Goal: Use online tool/utility: Utilize a website feature to perform a specific function

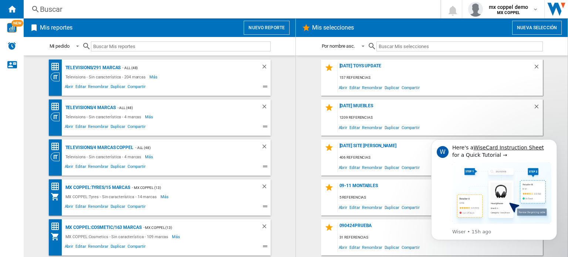
click at [266, 14] on div "Buscar" at bounding box center [230, 9] width 381 height 10
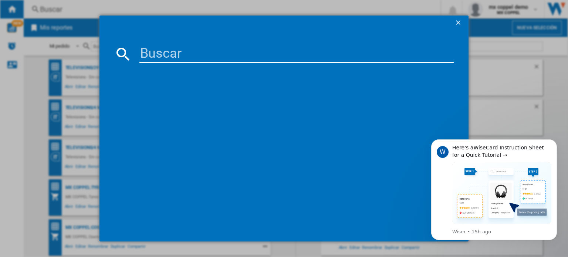
click at [282, 54] on input at bounding box center [296, 54] width 314 height 18
type input "v"
paste input "SONY XMN1004 BLACK""
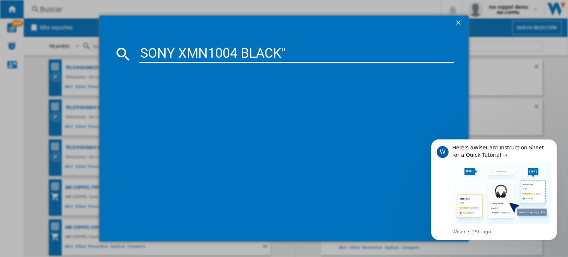
type input "SONY XMN1004 BLACK"
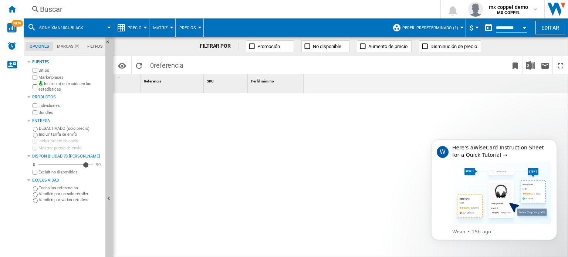
click at [193, 6] on div "Buscar" at bounding box center [230, 9] width 381 height 10
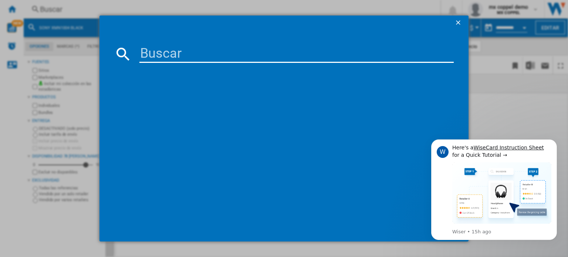
click at [216, 57] on input at bounding box center [296, 54] width 314 height 18
paste input "AMAZON 2021 FIRE TV STICK 4K ULTRA HD ALEXA REMOTE BLACK""
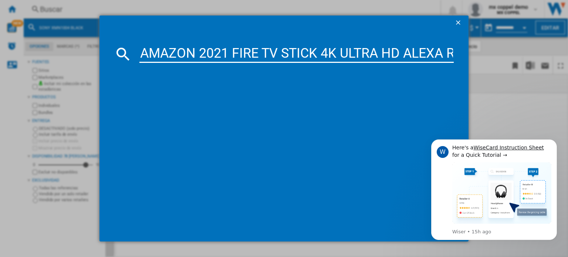
scroll to position [0, 96]
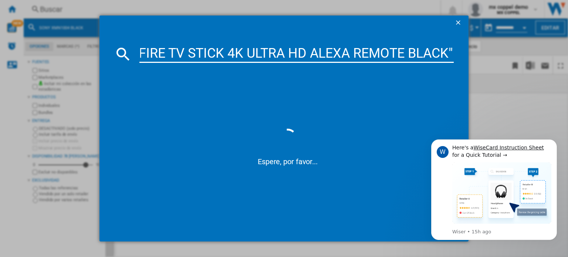
type input "AMAZON 2021 FIRE TV STICK 4K ULTRA HD ALEXA REMOTE BLACK"
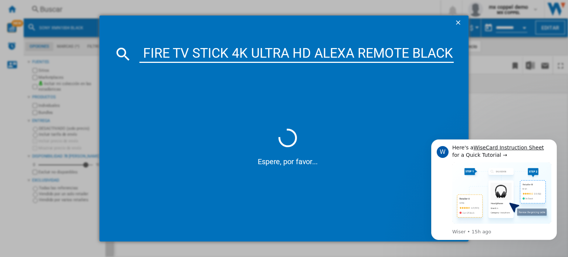
scroll to position [0, 91]
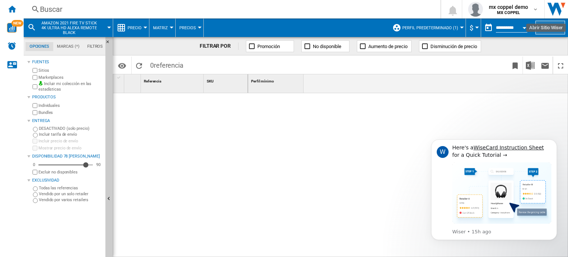
click at [554, 28] on button "Editar" at bounding box center [551, 28] width 30 height 14
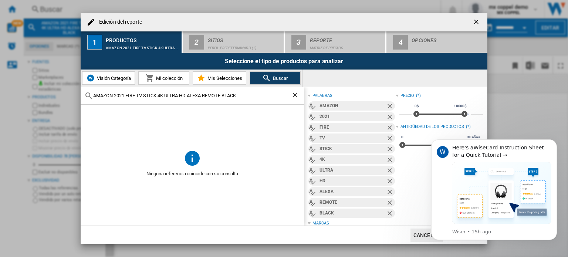
click at [159, 79] on span "Mi colección" at bounding box center [168, 78] width 28 height 6
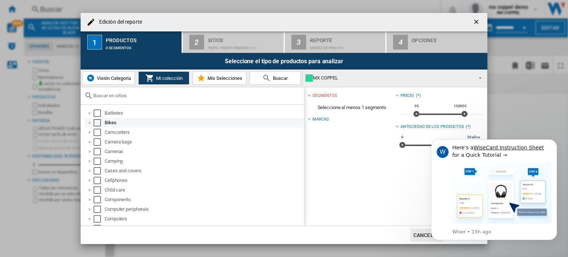
click at [97, 114] on div "Select" at bounding box center [97, 112] width 7 height 7
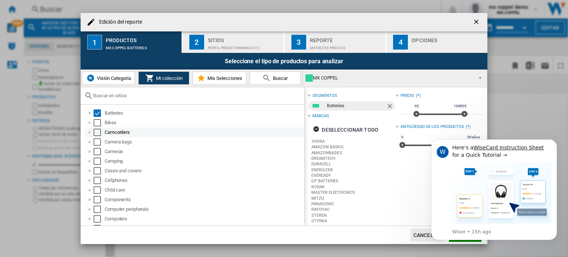
click at [97, 122] on div "Select" at bounding box center [97, 122] width 7 height 7
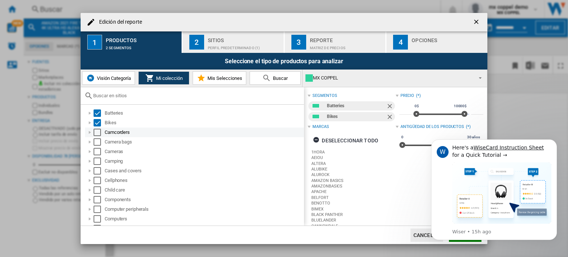
click at [96, 133] on div "Select" at bounding box center [97, 132] width 7 height 7
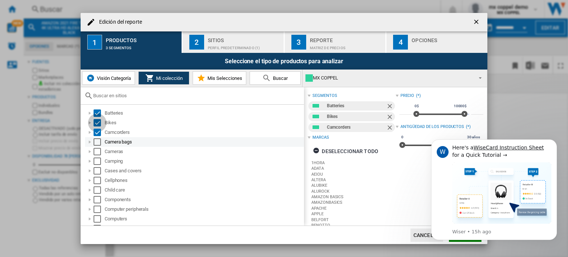
click at [96, 140] on div "Select" at bounding box center [97, 141] width 7 height 7
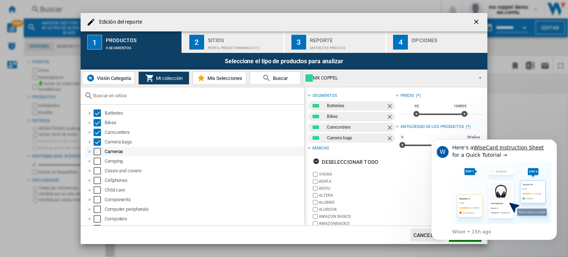
click at [96, 151] on div "Select" at bounding box center [97, 151] width 7 height 7
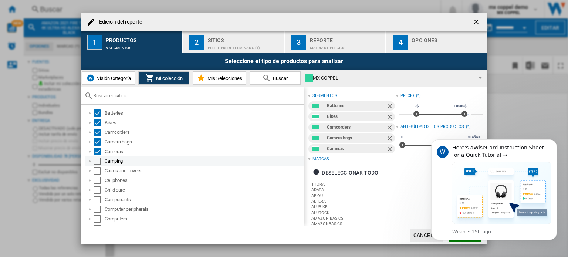
click at [98, 163] on div "Select" at bounding box center [97, 161] width 7 height 7
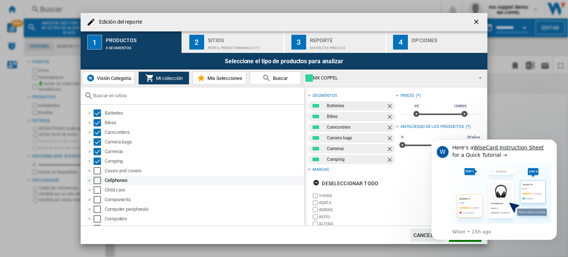
click at [97, 169] on div "Select" at bounding box center [97, 170] width 7 height 7
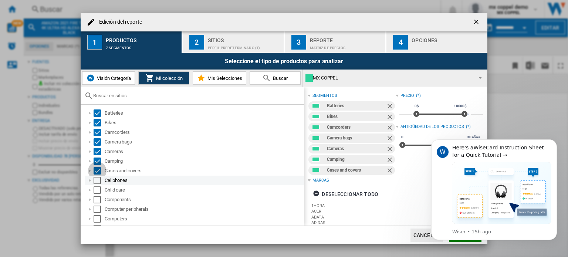
click at [97, 180] on div "Select" at bounding box center [97, 180] width 7 height 7
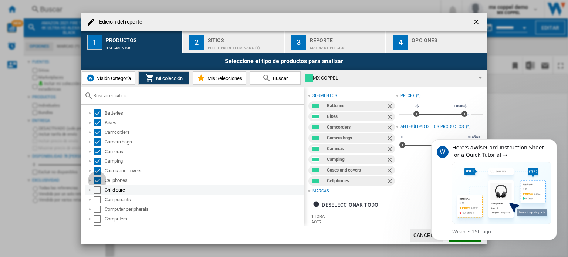
click at [97, 191] on div "Select" at bounding box center [97, 189] width 7 height 7
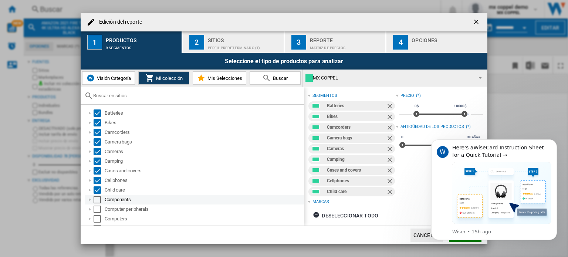
click at [97, 199] on div "Select" at bounding box center [97, 199] width 7 height 7
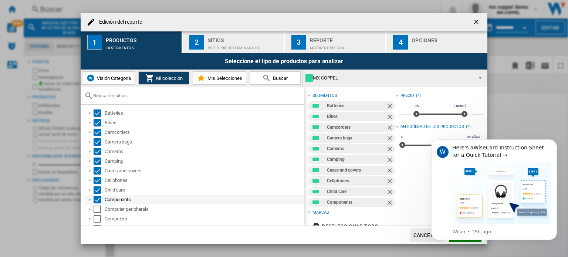
scroll to position [87, 0]
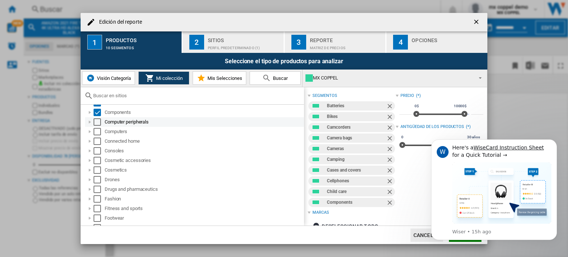
click at [97, 120] on div "Select" at bounding box center [97, 121] width 7 height 7
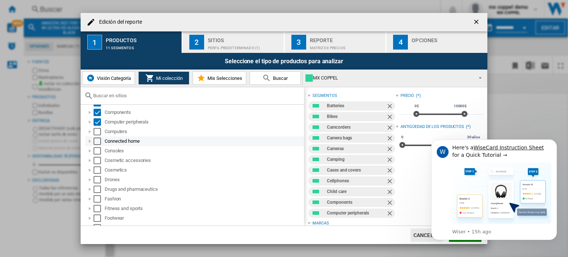
click at [97, 130] on div "Select" at bounding box center [97, 131] width 7 height 7
click at [98, 143] on div "Select" at bounding box center [97, 141] width 7 height 7
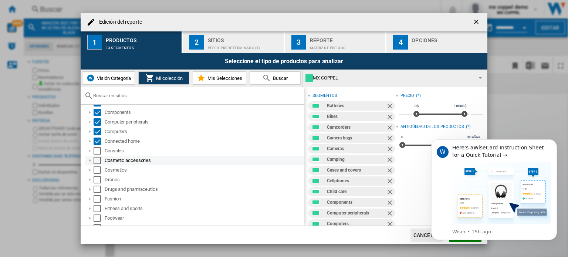
click at [96, 151] on div "Select" at bounding box center [97, 150] width 7 height 7
click at [95, 161] on div "Select" at bounding box center [97, 160] width 7 height 7
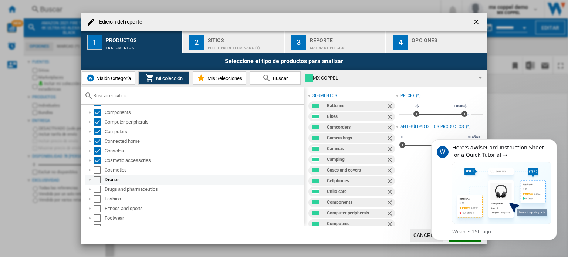
click at [97, 178] on div "Select" at bounding box center [97, 179] width 7 height 7
click at [97, 190] on div "Select" at bounding box center [97, 189] width 7 height 7
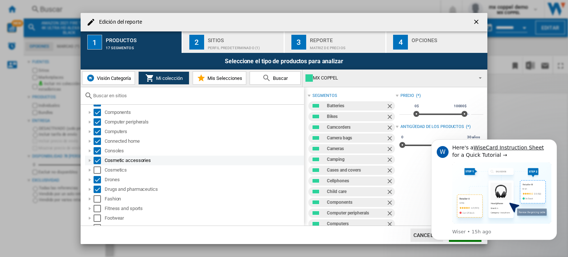
click at [99, 157] on div "Select" at bounding box center [97, 160] width 7 height 7
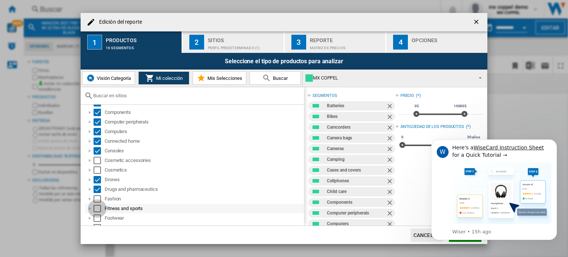
click at [97, 208] on div "Select" at bounding box center [97, 208] width 7 height 7
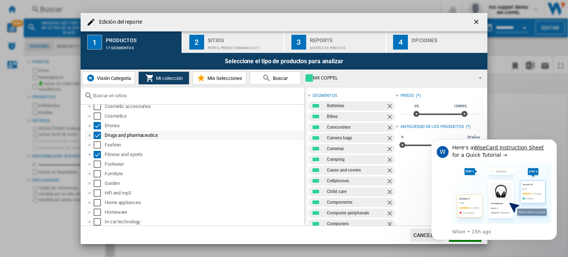
scroll to position [149, 0]
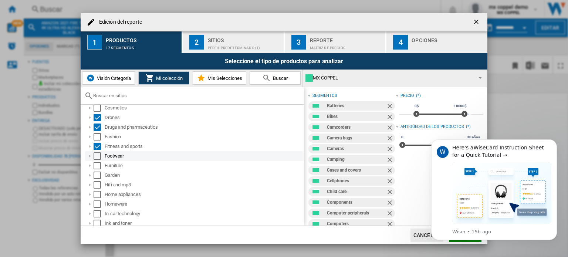
click at [98, 157] on div "Select" at bounding box center [97, 155] width 7 height 7
click at [97, 164] on div "Select" at bounding box center [97, 165] width 7 height 7
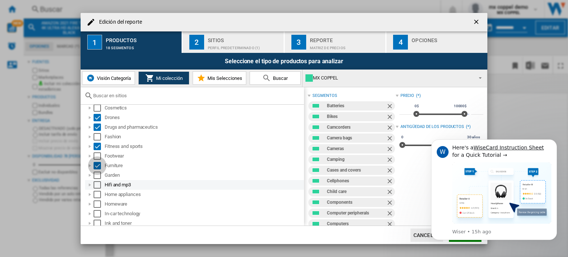
click at [96, 176] on div "Select" at bounding box center [97, 175] width 7 height 7
click at [96, 182] on div "Select" at bounding box center [97, 184] width 7 height 7
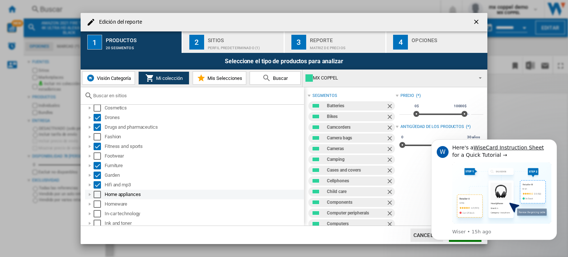
click at [97, 192] on div "Select" at bounding box center [97, 194] width 7 height 7
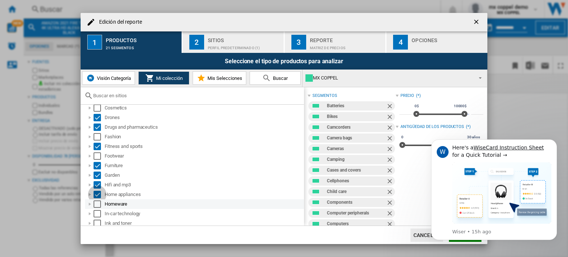
click at [95, 203] on div "Select" at bounding box center [97, 204] width 7 height 7
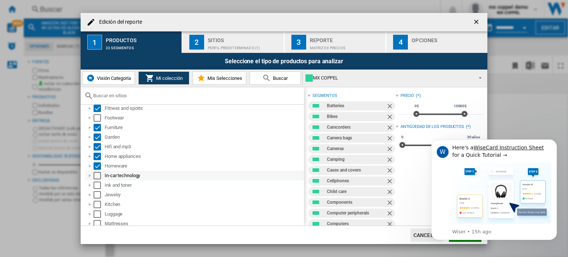
click at [97, 173] on div "Select" at bounding box center [97, 175] width 7 height 7
click at [97, 183] on div "Select" at bounding box center [97, 185] width 7 height 7
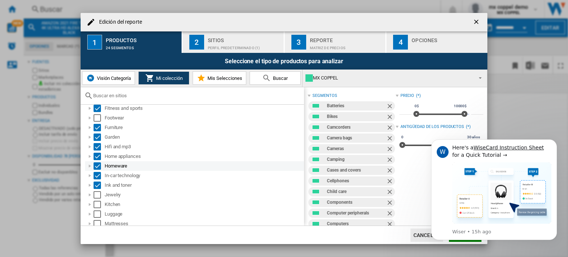
click at [99, 164] on div "Select" at bounding box center [97, 165] width 7 height 7
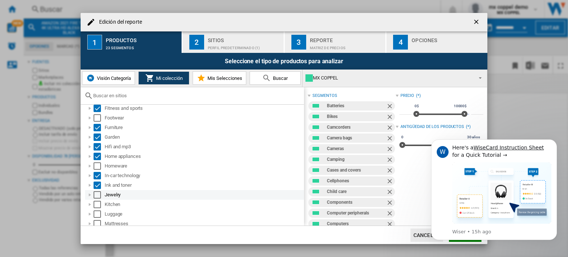
click at [98, 198] on div "Select" at bounding box center [97, 194] width 7 height 7
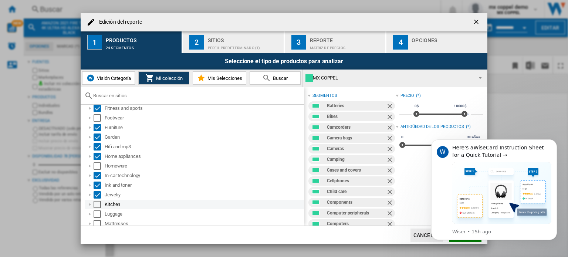
click at [97, 207] on div "Select" at bounding box center [97, 204] width 7 height 7
click at [98, 213] on div "Select" at bounding box center [97, 213] width 7 height 7
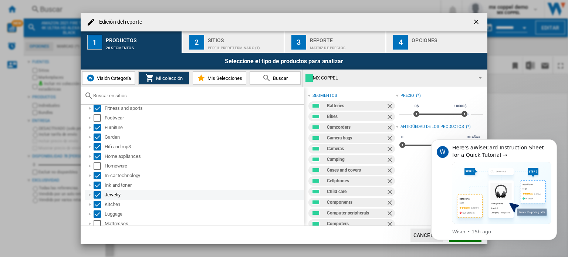
click at [98, 222] on div "Select" at bounding box center [97, 223] width 7 height 7
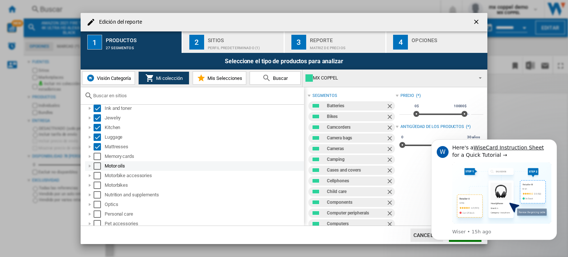
scroll to position [265, 0]
click at [98, 155] on div "Select" at bounding box center [97, 155] width 7 height 7
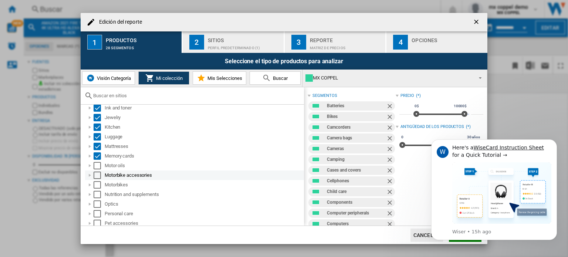
click at [98, 162] on div "Select" at bounding box center [97, 165] width 7 height 7
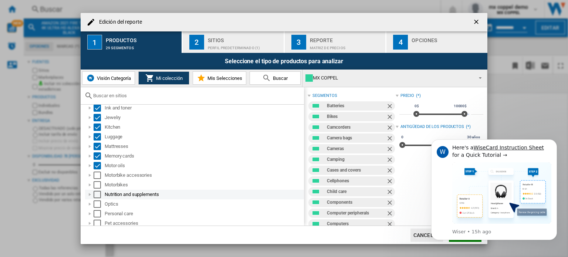
click at [98, 178] on div "Select" at bounding box center [97, 175] width 7 height 7
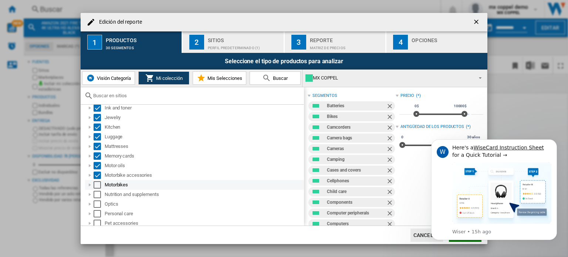
click at [97, 184] on div "Select" at bounding box center [97, 184] width 7 height 7
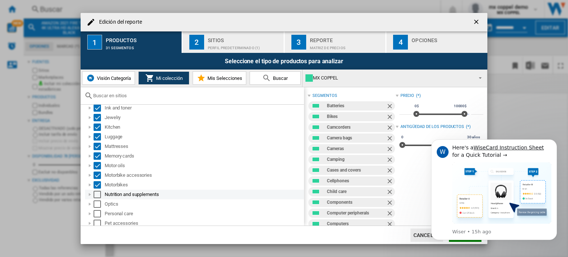
click at [97, 193] on div "Select" at bounding box center [97, 194] width 7 height 7
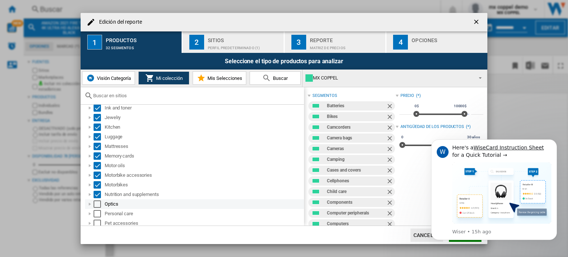
click at [97, 203] on div "Select" at bounding box center [97, 204] width 7 height 7
click at [97, 214] on div "Select" at bounding box center [97, 213] width 7 height 7
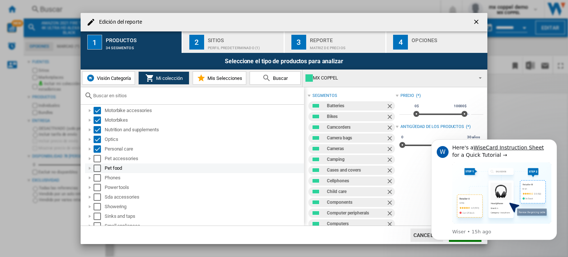
click at [100, 167] on div "Select" at bounding box center [97, 168] width 7 height 7
click at [97, 176] on div "Select" at bounding box center [97, 177] width 7 height 7
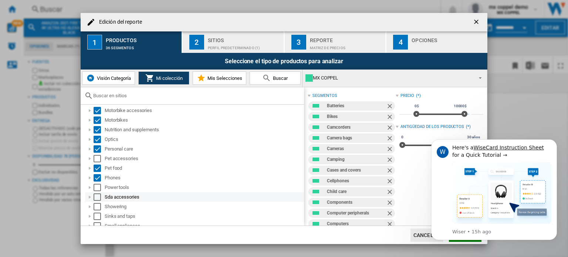
click at [94, 189] on div "Select" at bounding box center [97, 187] width 7 height 7
click at [97, 196] on div "Select" at bounding box center [97, 196] width 7 height 7
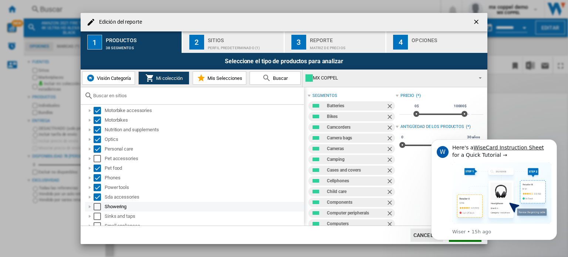
click at [97, 204] on div "Select" at bounding box center [97, 206] width 7 height 7
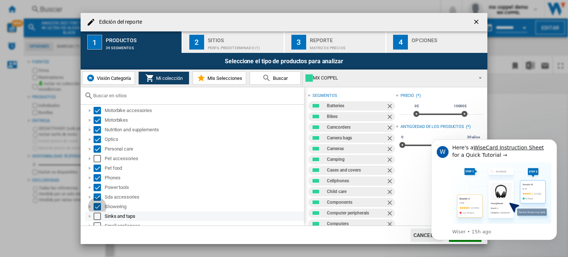
click at [97, 215] on div "Select" at bounding box center [97, 216] width 7 height 7
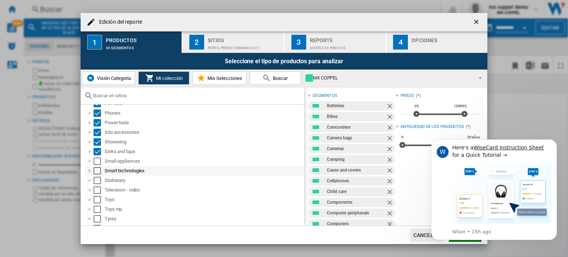
click at [94, 160] on div "Select" at bounding box center [97, 161] width 7 height 7
click at [97, 171] on div "Select" at bounding box center [97, 170] width 7 height 7
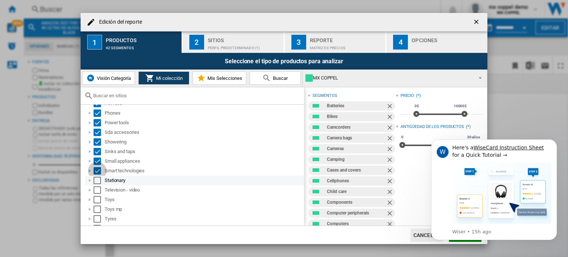
click at [96, 181] on div "Select" at bounding box center [97, 180] width 7 height 7
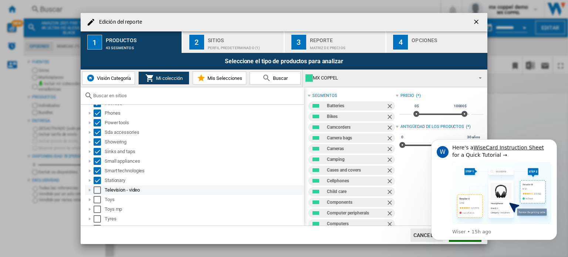
click at [98, 188] on div "Select" at bounding box center [97, 189] width 7 height 7
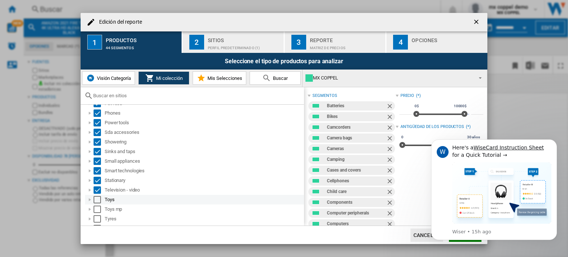
click at [97, 201] on div "Select" at bounding box center [97, 199] width 7 height 7
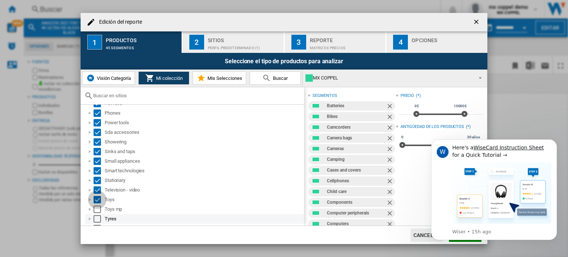
click at [99, 221] on div "Select" at bounding box center [97, 218] width 7 height 7
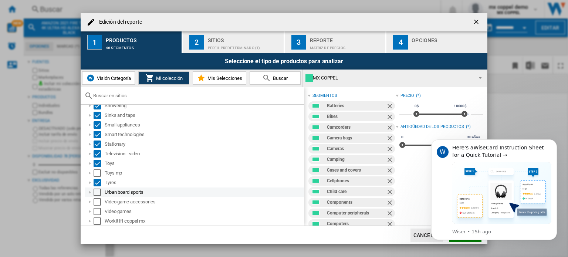
click at [95, 193] on div "Select" at bounding box center [97, 192] width 7 height 7
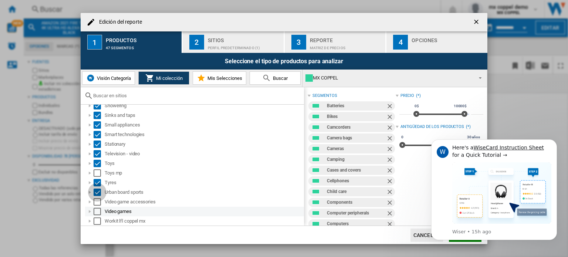
click at [100, 200] on div "Select" at bounding box center [97, 201] width 7 height 7
click at [99, 211] on div "Select" at bounding box center [97, 211] width 7 height 7
click at [255, 43] on div "Perfil predeterminado (1)" at bounding box center [244, 46] width 73 height 8
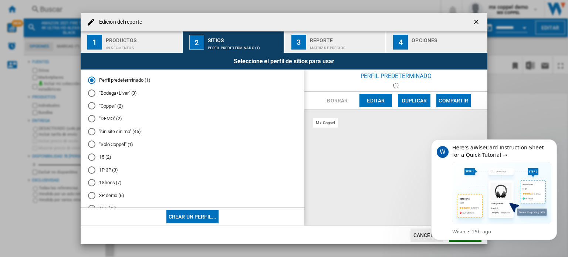
click at [337, 43] on div "Matriz de precios" at bounding box center [346, 46] width 73 height 8
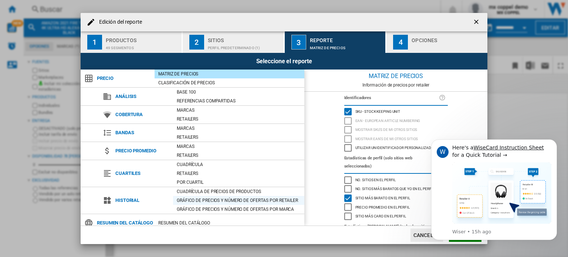
click at [258, 198] on div "Gráfico de precios y número de ofertas por retailer" at bounding box center [238, 200] width 131 height 7
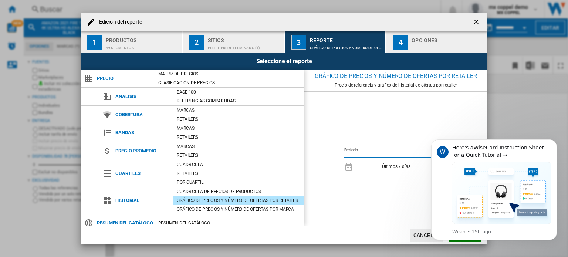
click at [421, 43] on div "button" at bounding box center [448, 46] width 73 height 8
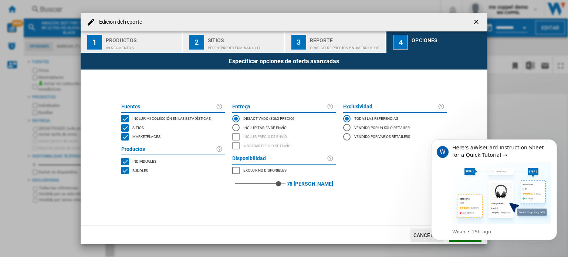
click at [363, 39] on div "Reporte" at bounding box center [346, 38] width 73 height 8
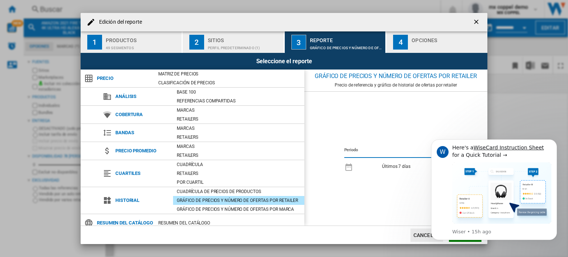
click at [435, 44] on div "button" at bounding box center [448, 46] width 73 height 8
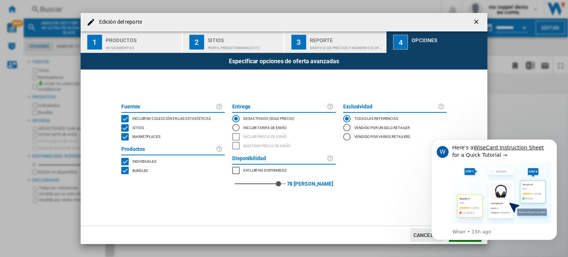
click at [140, 135] on span "Marketplaces" at bounding box center [146, 136] width 28 height 5
click at [139, 171] on span "Bundles" at bounding box center [140, 170] width 16 height 5
drag, startPoint x: 303, startPoint y: 184, endPoint x: 331, endPoint y: 186, distance: 28.2
click at [331, 186] on div "77 77 [PERSON_NAME]" at bounding box center [284, 184] width 104 height 18
click at [359, 171] on div "Exclusividad Todas las referencias Vendido por un solo retailer Vendido por var…" at bounding box center [395, 148] width 111 height 94
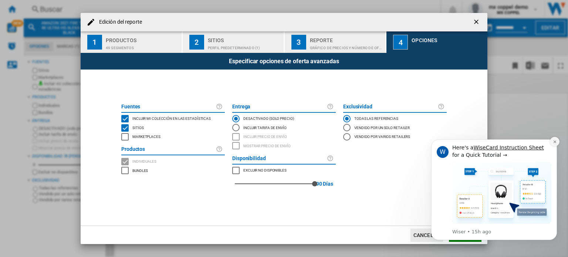
click at [556, 142] on icon "Dismiss notification" at bounding box center [555, 142] width 4 height 4
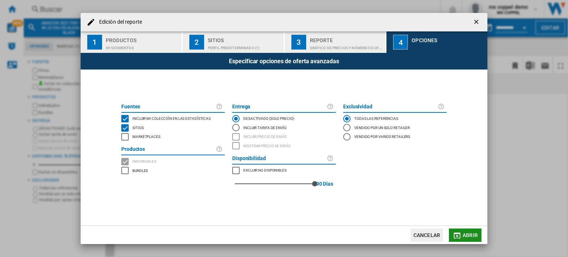
click at [463, 231] on button "Abrir" at bounding box center [465, 235] width 33 height 13
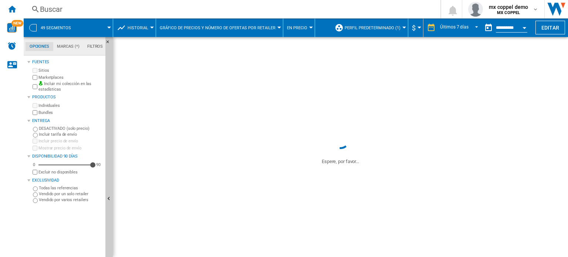
click at [296, 29] on span "En precio" at bounding box center [297, 28] width 20 height 5
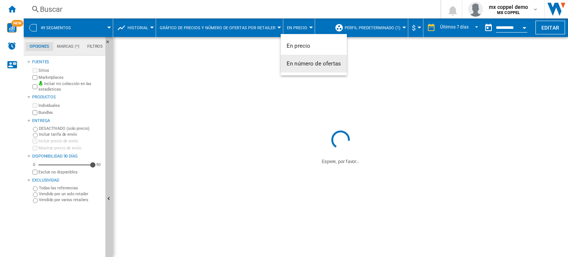
click at [303, 63] on span "En número de ofertas" at bounding box center [314, 63] width 54 height 7
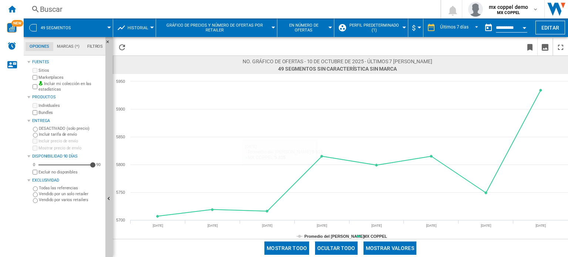
click at [317, 34] on button "En número de ofertas" at bounding box center [305, 27] width 49 height 18
click at [309, 59] on button "En número de ofertas" at bounding box center [311, 64] width 66 height 18
click at [402, 251] on button "Mostrar valores" at bounding box center [390, 248] width 53 height 13
click at [305, 31] on span "En número de ofertas" at bounding box center [304, 28] width 46 height 10
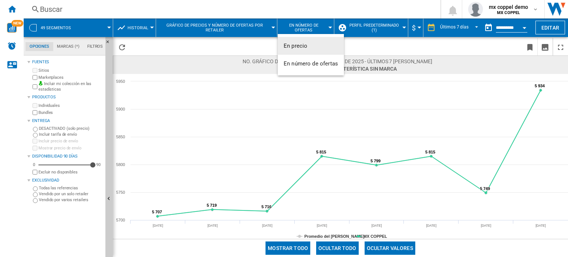
click at [303, 50] on button "En precio" at bounding box center [311, 46] width 66 height 18
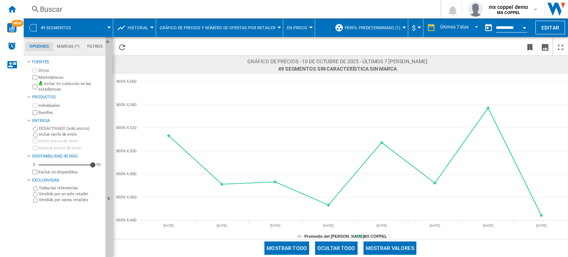
click at [294, 28] on span "En precio" at bounding box center [297, 28] width 20 height 5
click at [307, 63] on span "En número de ofertas" at bounding box center [314, 63] width 54 height 7
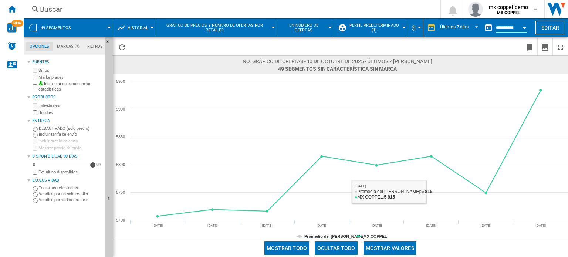
click at [386, 244] on button "Mostrar valores" at bounding box center [390, 248] width 53 height 13
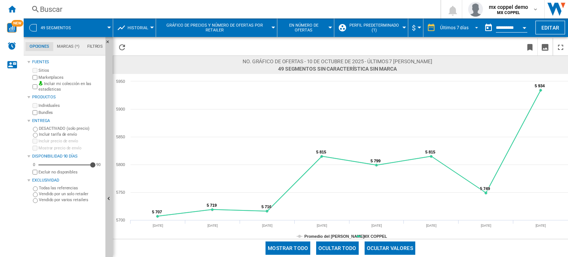
click at [459, 28] on div "Últimos 7 días" at bounding box center [454, 27] width 28 height 5
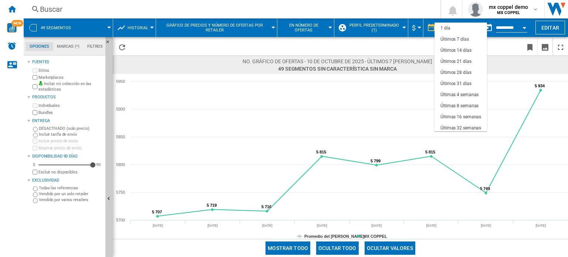
scroll to position [11, 0]
click at [460, 39] on div "Últimos 14 días" at bounding box center [456, 40] width 31 height 6
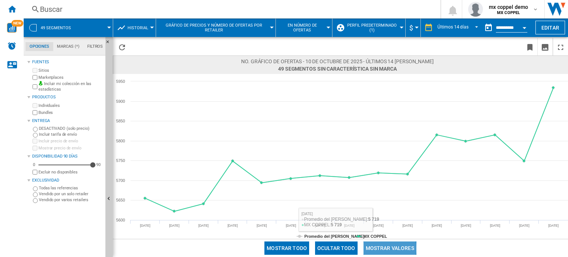
click at [382, 248] on button "Mostrar valores" at bounding box center [390, 248] width 53 height 13
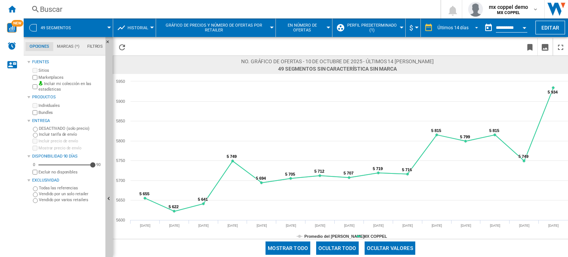
click at [459, 23] on md-select-value "Últimos 14 días" at bounding box center [459, 27] width 44 height 11
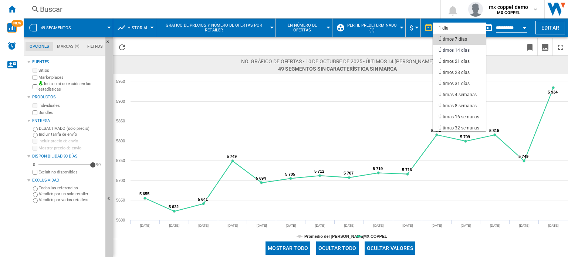
click at [459, 41] on div "Últimos 7 días" at bounding box center [453, 39] width 28 height 6
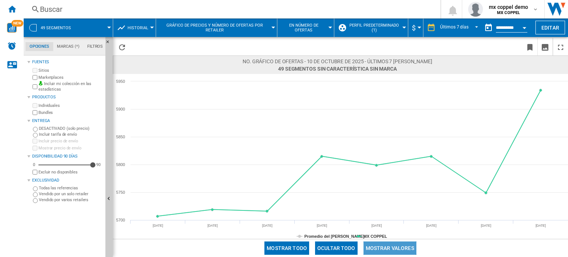
click at [381, 242] on button "Mostrar valores" at bounding box center [390, 248] width 53 height 13
click at [100, 24] on span at bounding box center [95, 27] width 28 height 18
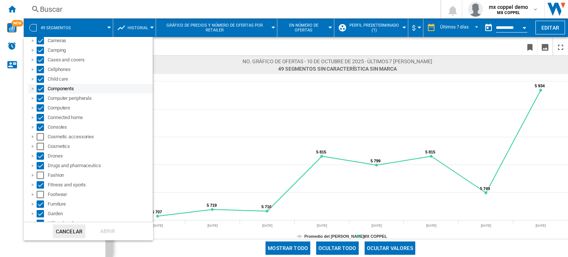
scroll to position [78, 0]
click at [41, 135] on div "Select" at bounding box center [40, 136] width 7 height 7
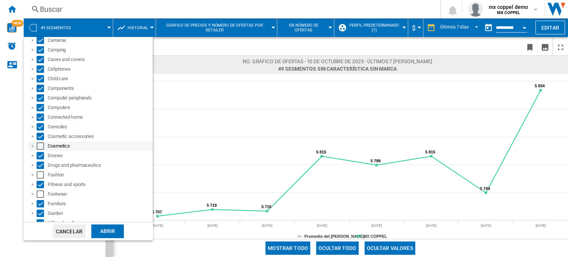
click at [40, 145] on div "Select" at bounding box center [40, 145] width 7 height 7
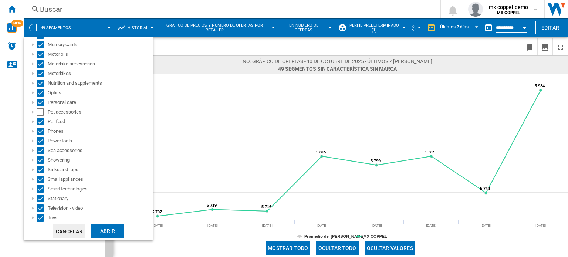
scroll to position [344, 0]
click at [38, 109] on div "Select" at bounding box center [40, 111] width 7 height 7
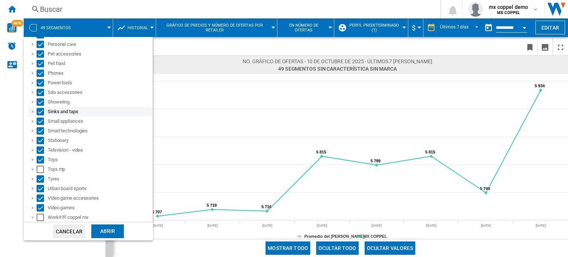
scroll to position [401, 0]
click at [39, 169] on div "Select" at bounding box center [40, 169] width 7 height 7
click at [111, 232] on div "Abrir" at bounding box center [107, 232] width 33 height 14
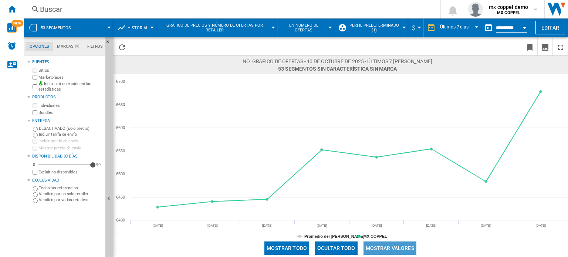
click at [399, 245] on button "Mostrar valores" at bounding box center [390, 248] width 53 height 13
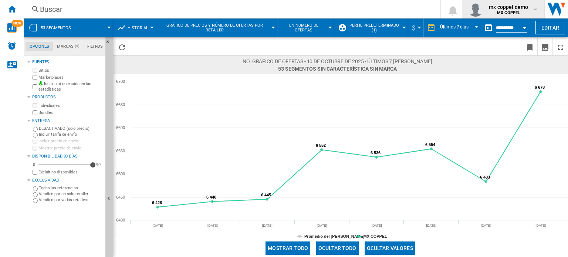
click at [509, 9] on span "mx coppel demo" at bounding box center [508, 6] width 39 height 7
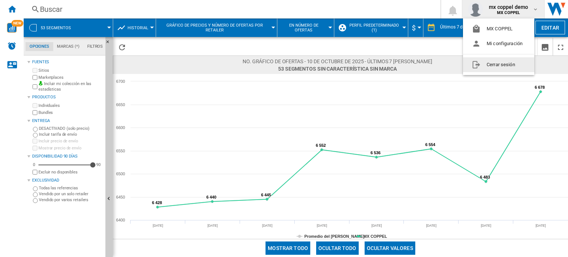
click at [493, 61] on button "Cerrar sesión" at bounding box center [498, 64] width 71 height 15
